Goal: Information Seeking & Learning: Learn about a topic

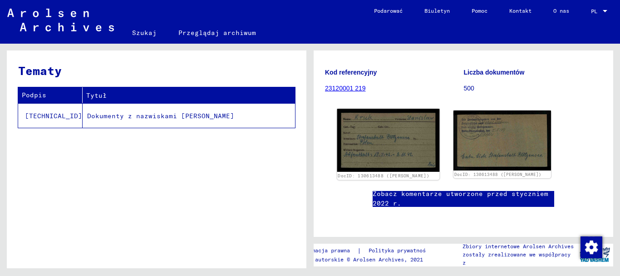
click at [408, 127] on img at bounding box center [388, 139] width 103 height 63
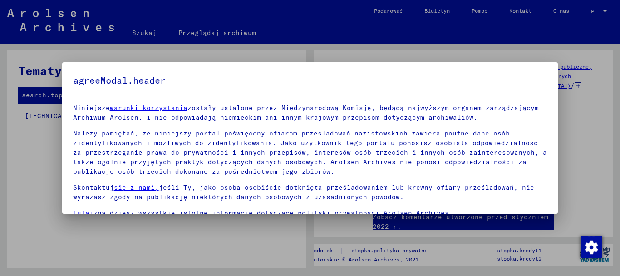
click at [581, 192] on div at bounding box center [310, 138] width 620 height 276
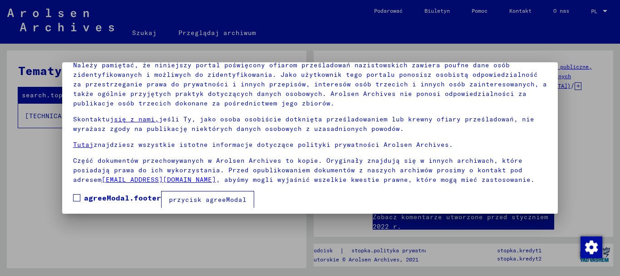
scroll to position [73, 0]
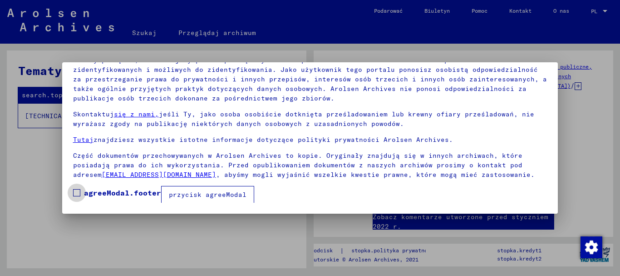
click at [79, 192] on span at bounding box center [76, 192] width 7 height 7
click at [190, 193] on font "przycisk agreeModal" at bounding box center [208, 194] width 78 height 8
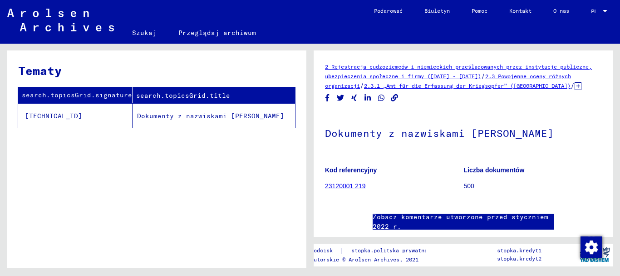
click at [352, 189] on font "23120001 219" at bounding box center [345, 185] width 41 height 7
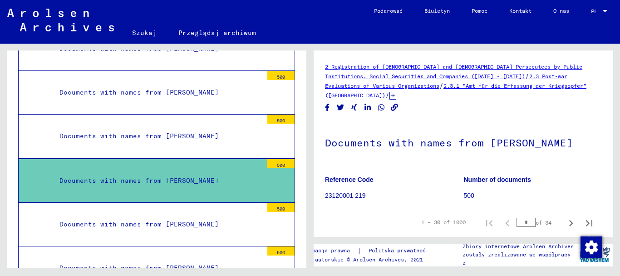
scroll to position [91, 0]
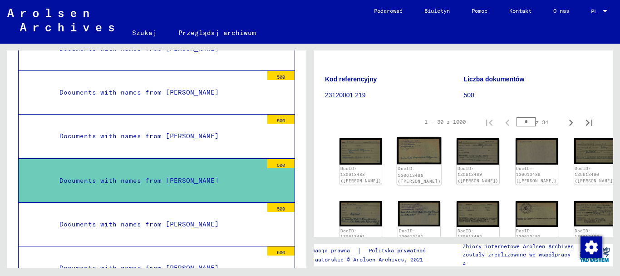
click at [397, 156] on img at bounding box center [419, 150] width 44 height 27
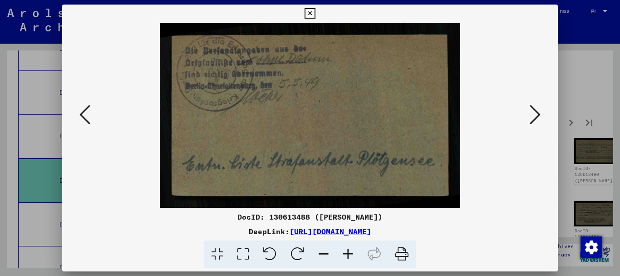
click at [82, 113] on icon at bounding box center [84, 114] width 11 height 22
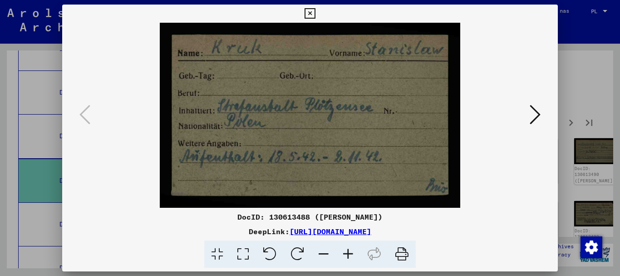
click at [584, 97] on div at bounding box center [310, 138] width 620 height 276
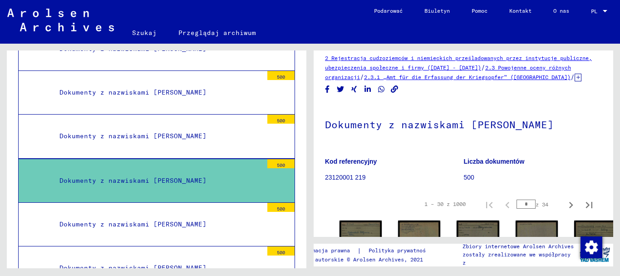
scroll to position [0, 0]
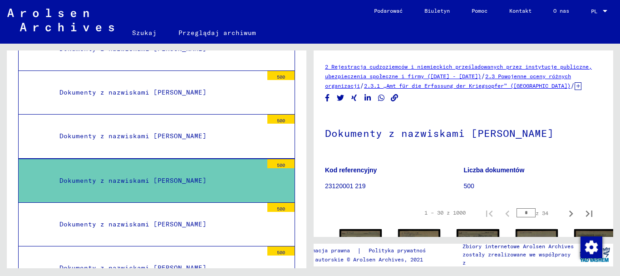
click at [37, 15] on img at bounding box center [60, 20] width 107 height 23
